Goal: Navigation & Orientation: Find specific page/section

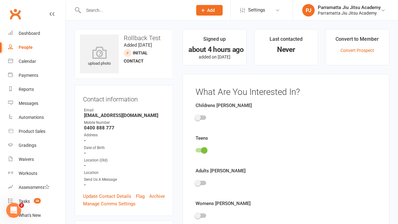
scroll to position [43, 0]
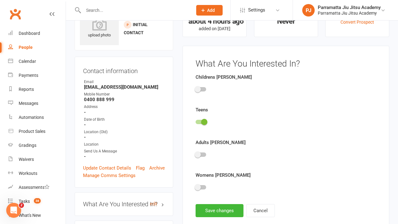
scroll to position [43, 0]
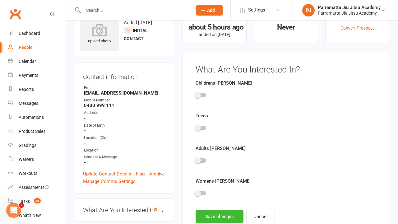
scroll to position [43, 0]
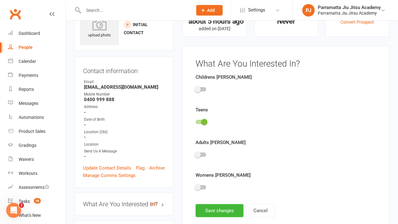
scroll to position [43, 0]
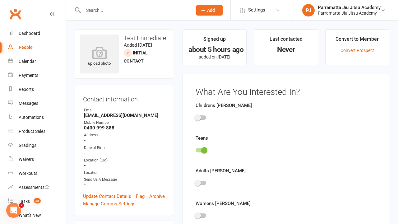
scroll to position [43, 0]
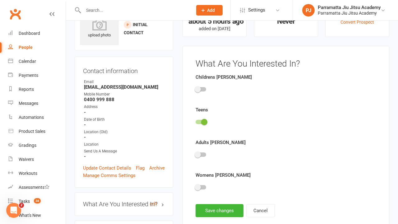
scroll to position [43, 0]
